Goal: Obtain resource: Download file/media

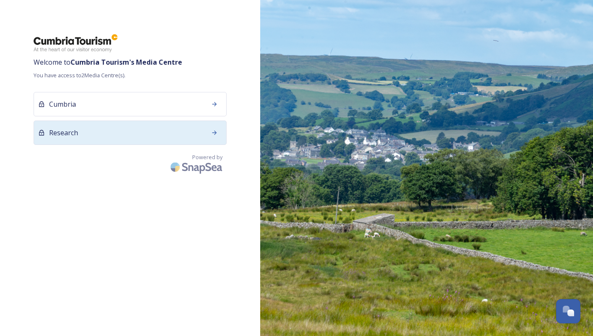
click at [214, 131] on icon at bounding box center [214, 132] width 7 height 7
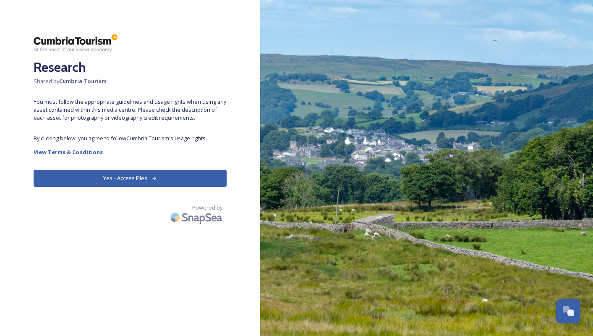
click at [140, 177] on button "Yes - Access Files" at bounding box center [130, 178] width 193 height 17
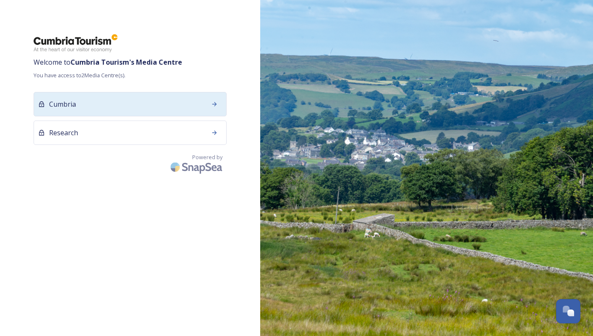
click at [84, 102] on div "Cumbria" at bounding box center [130, 104] width 193 height 24
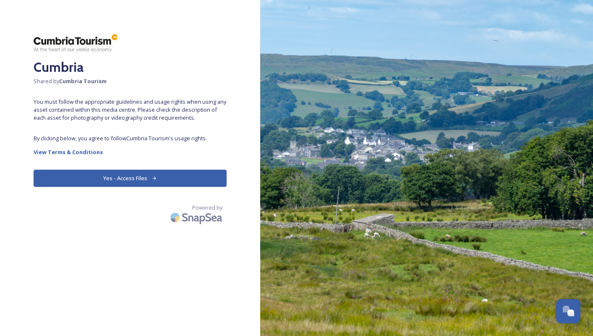
click at [124, 175] on button "Yes - Access Files" at bounding box center [130, 178] width 193 height 17
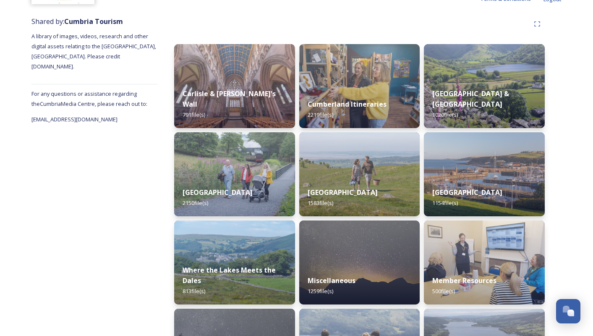
scroll to position [89, 0]
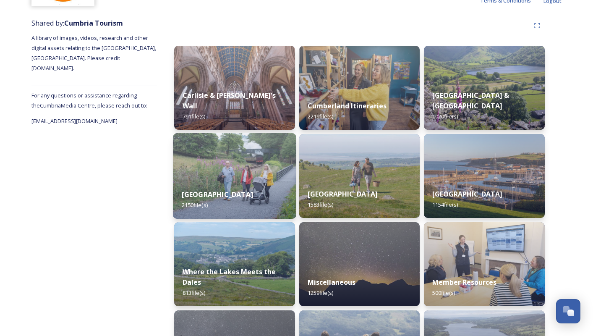
click at [204, 185] on div "[GEOGRAPHIC_DATA] 2150 file(s)" at bounding box center [234, 200] width 123 height 38
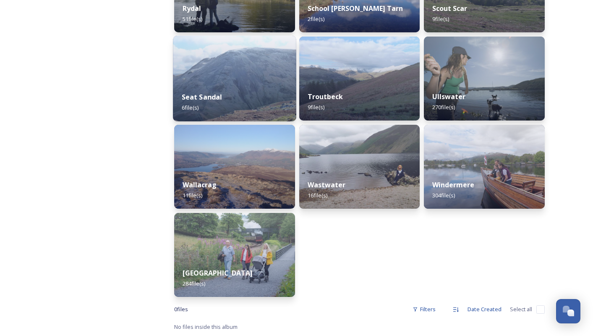
scroll to position [803, 0]
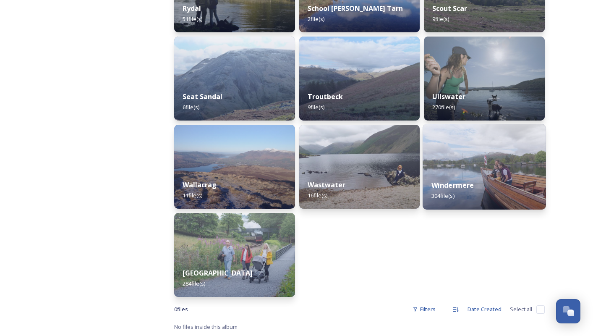
click at [457, 185] on strong "Windermere" at bounding box center [453, 185] width 43 height 9
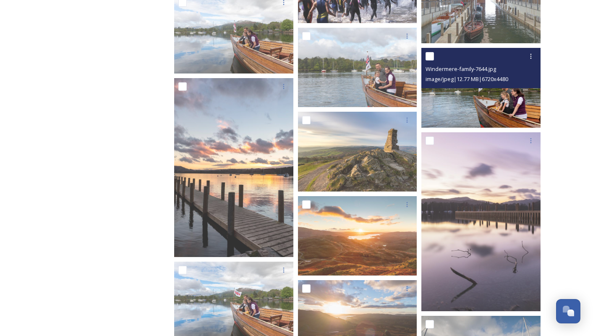
scroll to position [1008, 0]
